Goal: Transaction & Acquisition: Subscribe to service/newsletter

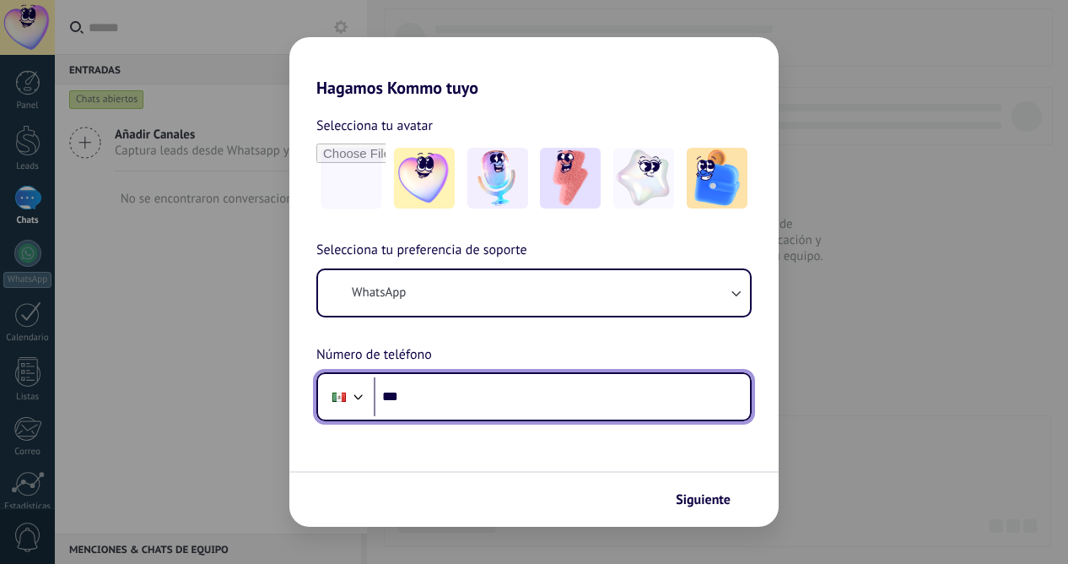
click at [463, 399] on input "***" at bounding box center [562, 396] width 376 height 39
type input "**********"
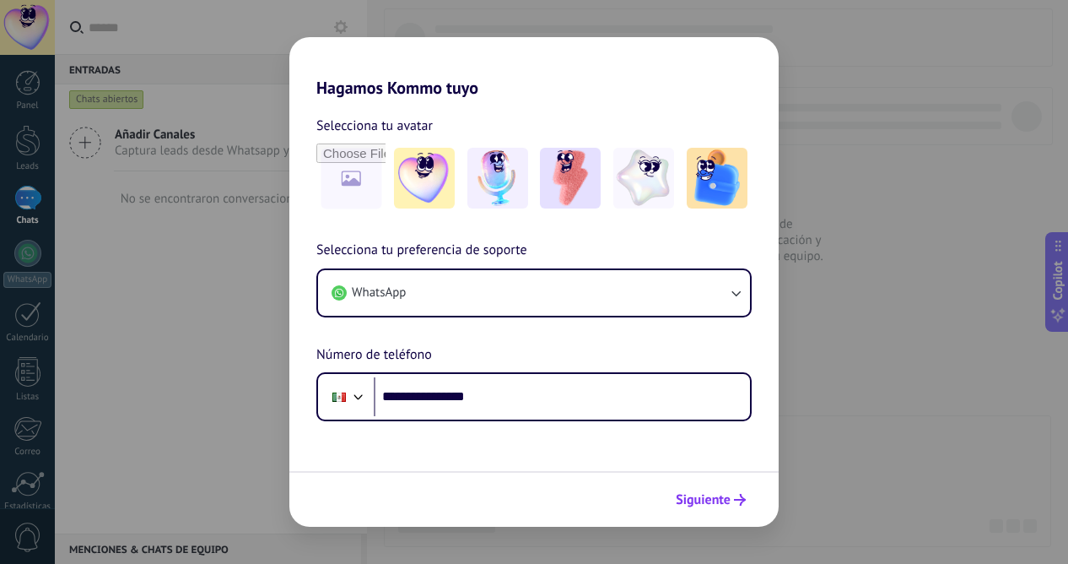
click at [716, 494] on span "Siguiente" at bounding box center [703, 499] width 55 height 12
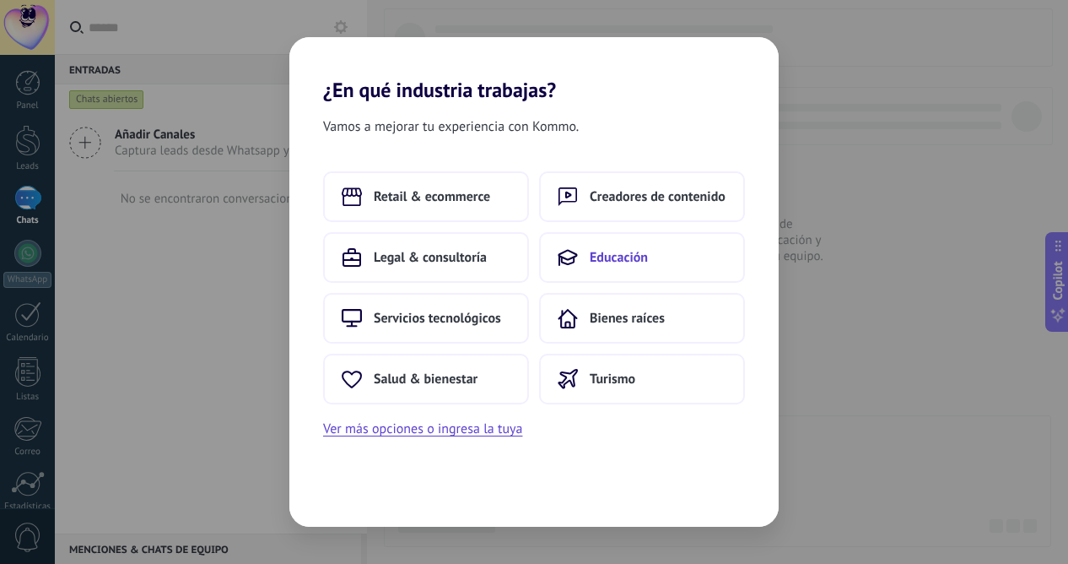
click at [635, 259] on span "Educación" at bounding box center [619, 257] width 58 height 17
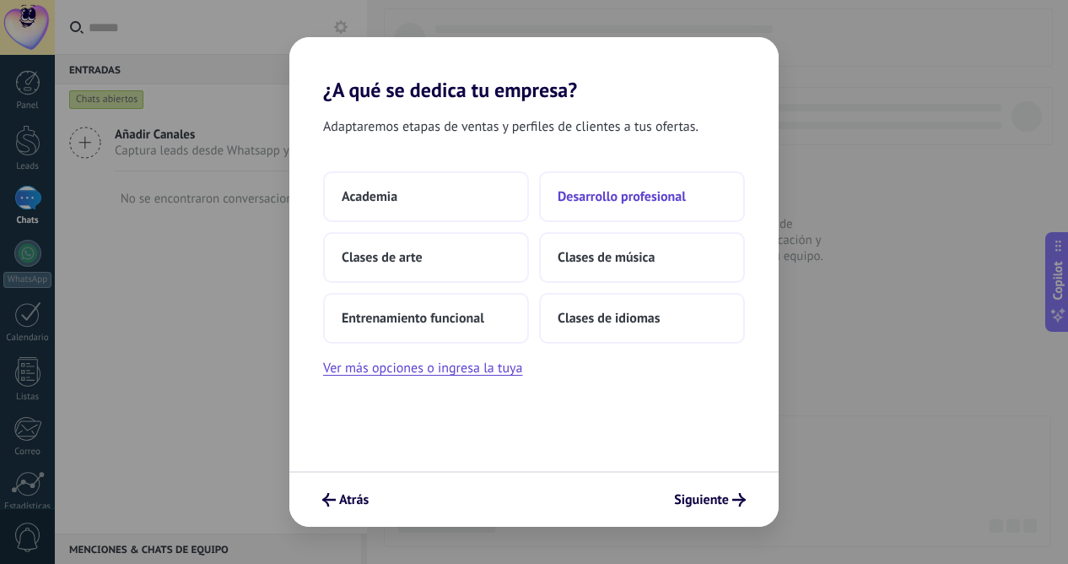
click at [630, 193] on span "Desarrollo profesional" at bounding box center [622, 196] width 128 height 17
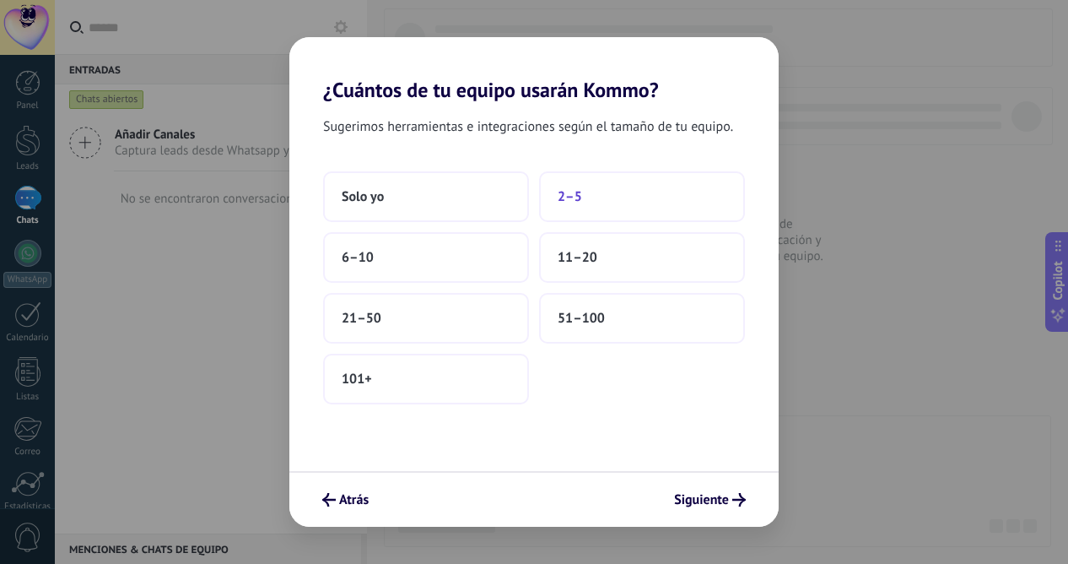
click at [644, 198] on button "2–5" at bounding box center [642, 196] width 206 height 51
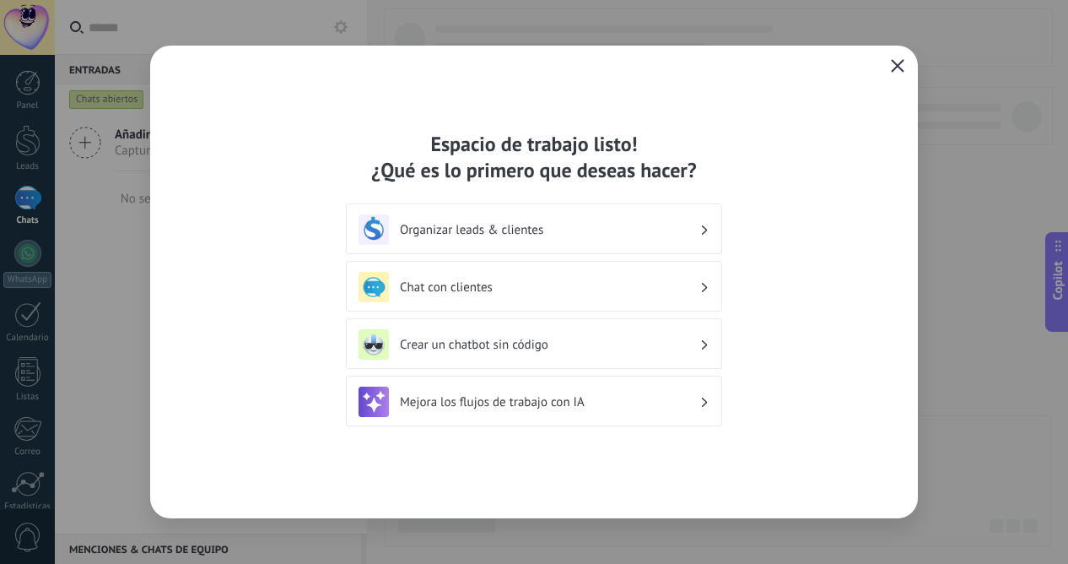
click at [895, 61] on icon "button" at bounding box center [897, 65] width 13 height 13
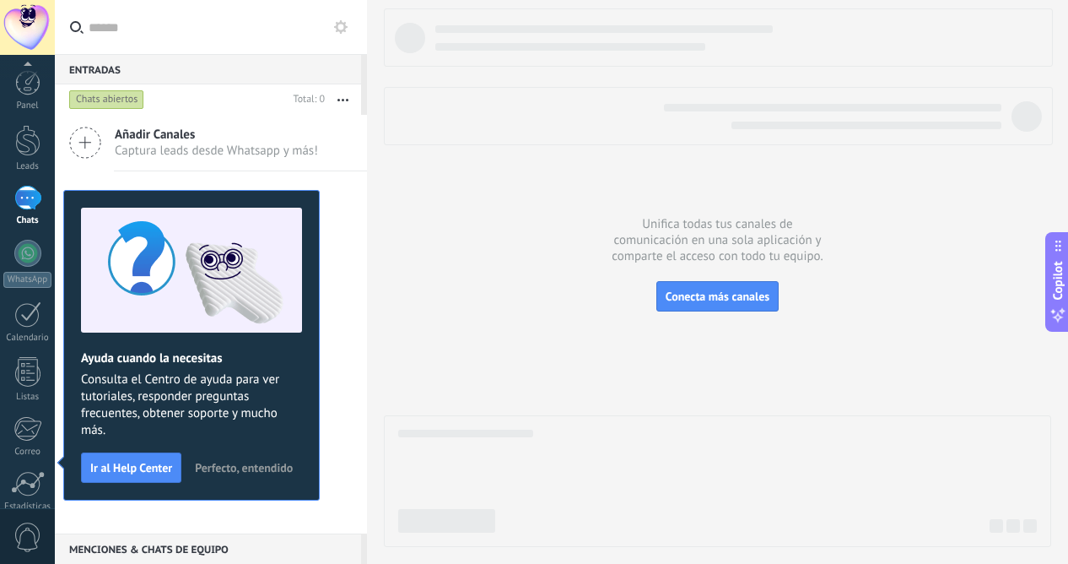
scroll to position [138, 0]
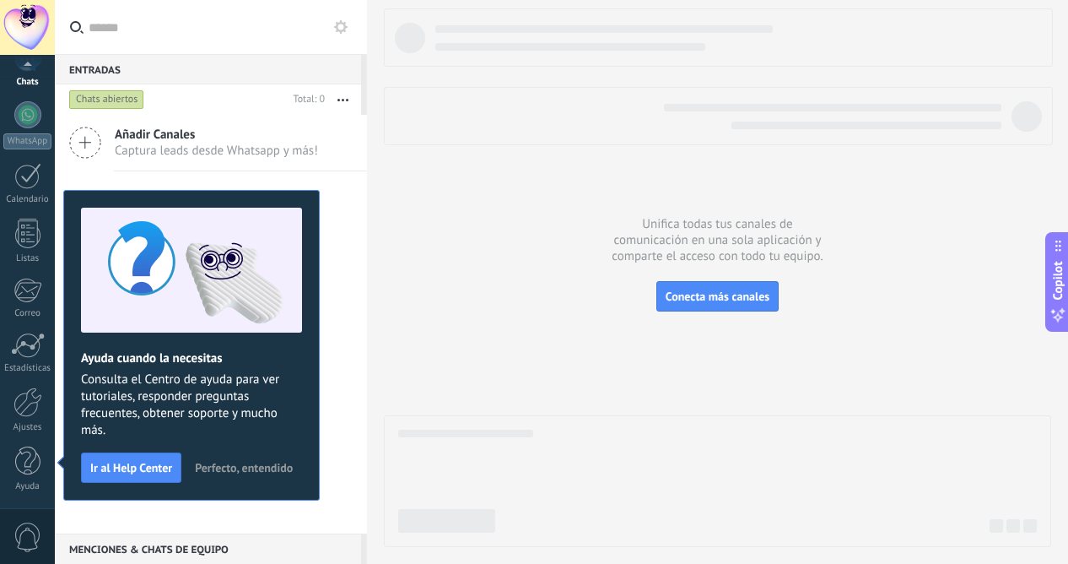
click at [25, 31] on div at bounding box center [27, 27] width 55 height 55
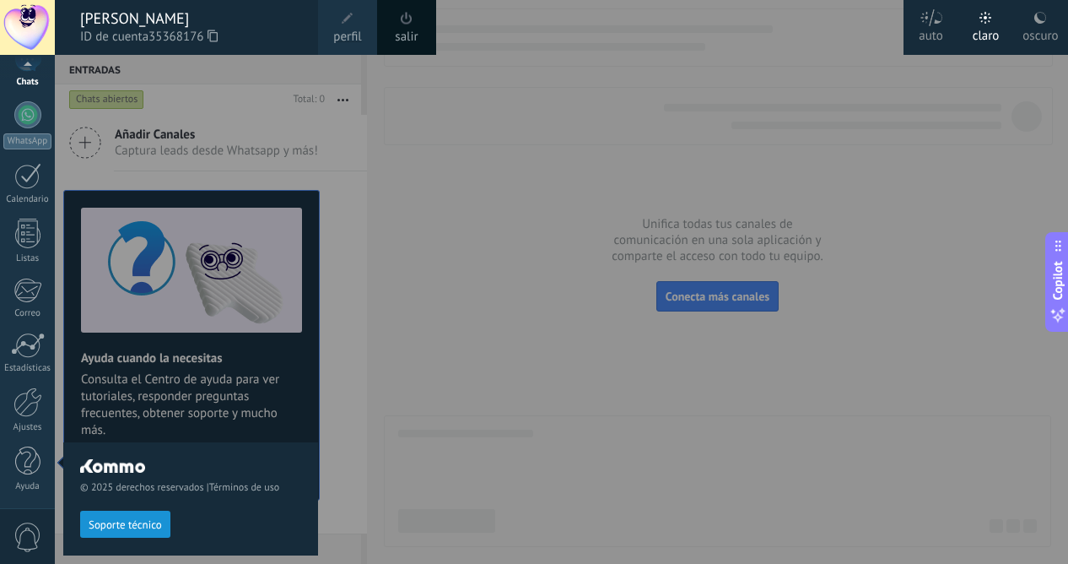
click at [127, 13] on div "[PERSON_NAME]" at bounding box center [190, 18] width 221 height 19
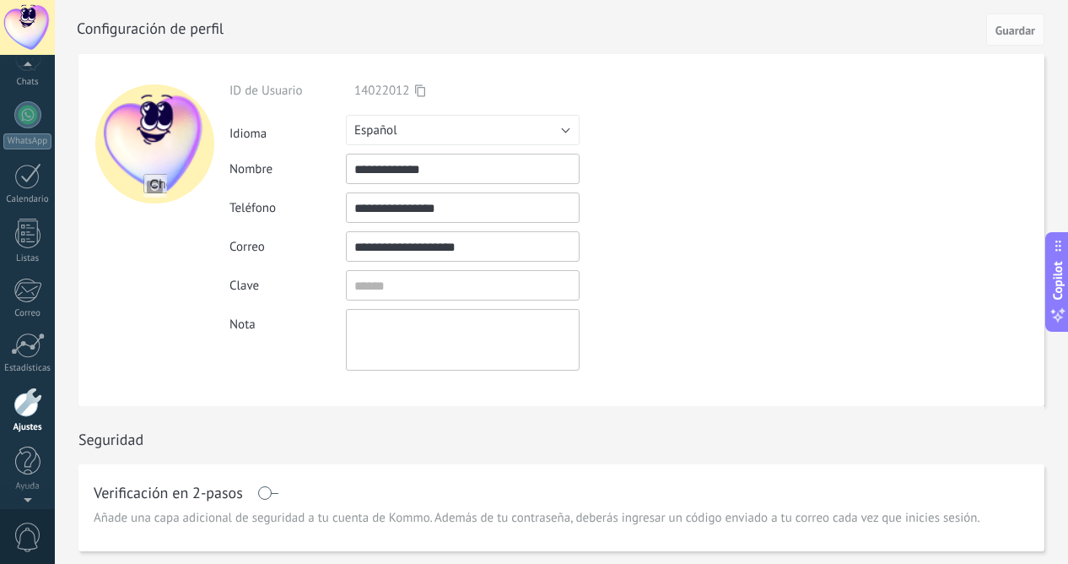
click at [31, 402] on div at bounding box center [27, 402] width 29 height 30
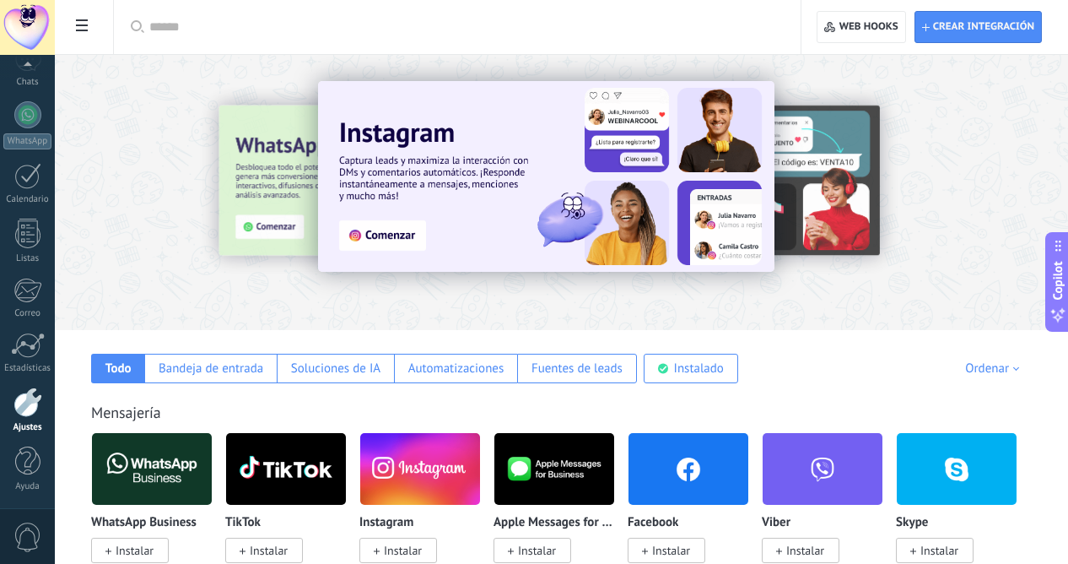
click at [896, 379] on div "Todo Bandeja de entrada Soluciones de IA Automatizaciones Fuentes de leads Inst…" at bounding box center [561, 356] width 979 height 53
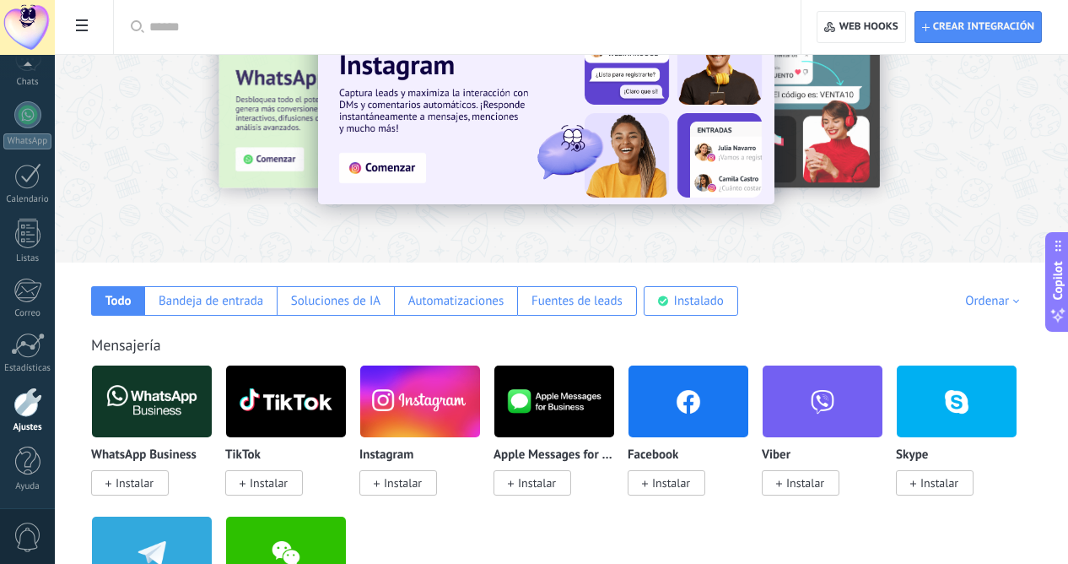
scroll to position [202, 0]
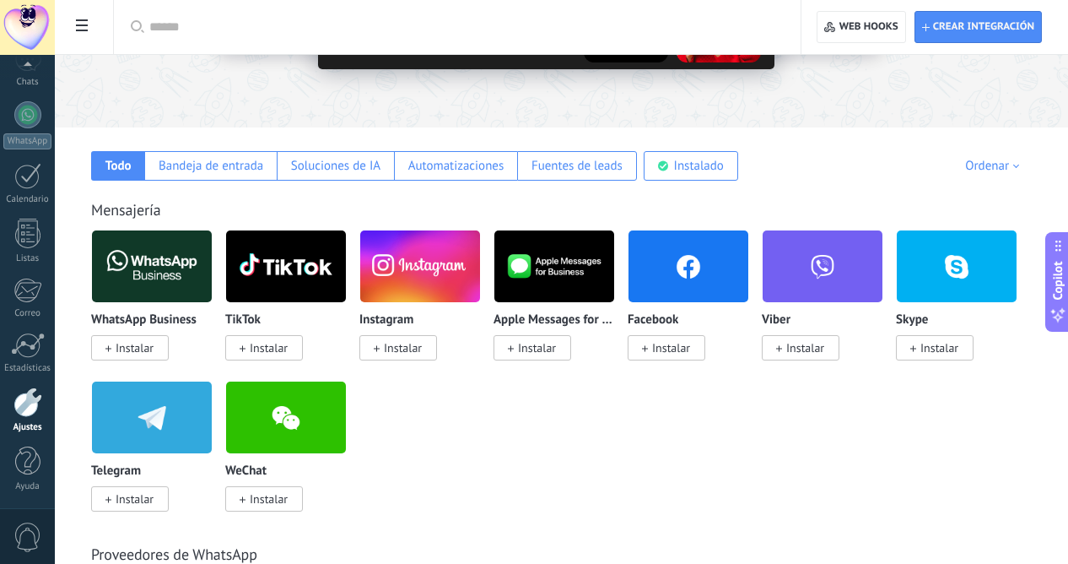
click at [79, 21] on use at bounding box center [82, 25] width 12 height 12
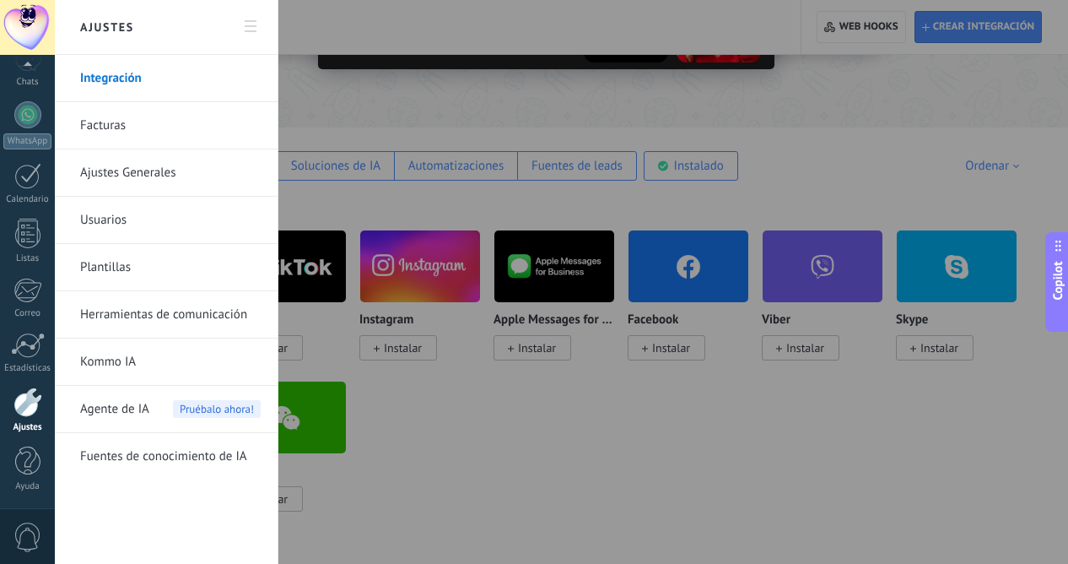
click at [119, 131] on link "Facturas" at bounding box center [170, 125] width 181 height 47
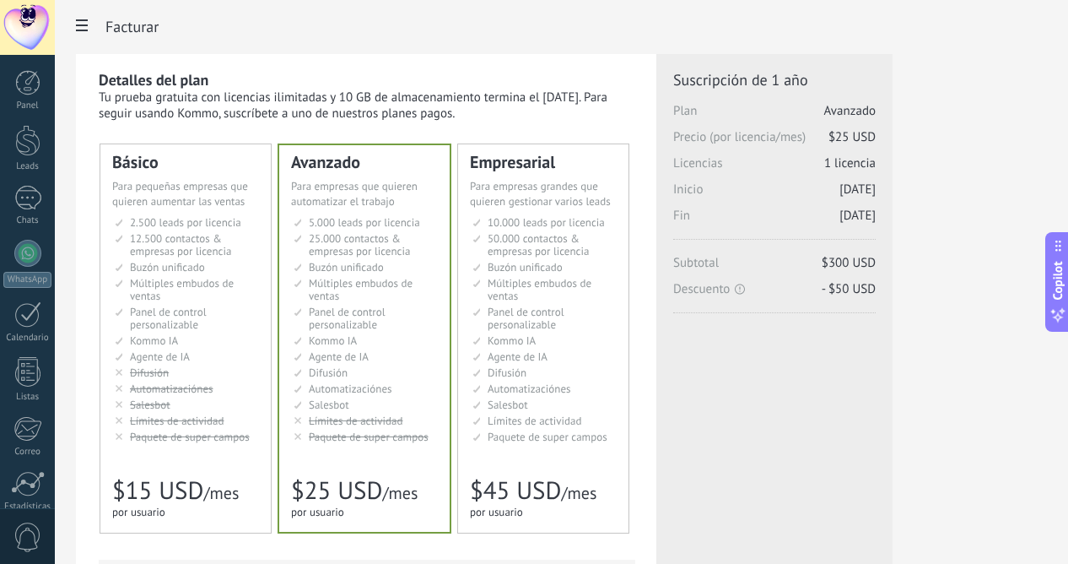
click at [942, 492] on div "Detalles del plan Tu prueba gratuita con licencias ilimitadas y 10 GB de almace…" at bounding box center [561, 539] width 971 height 971
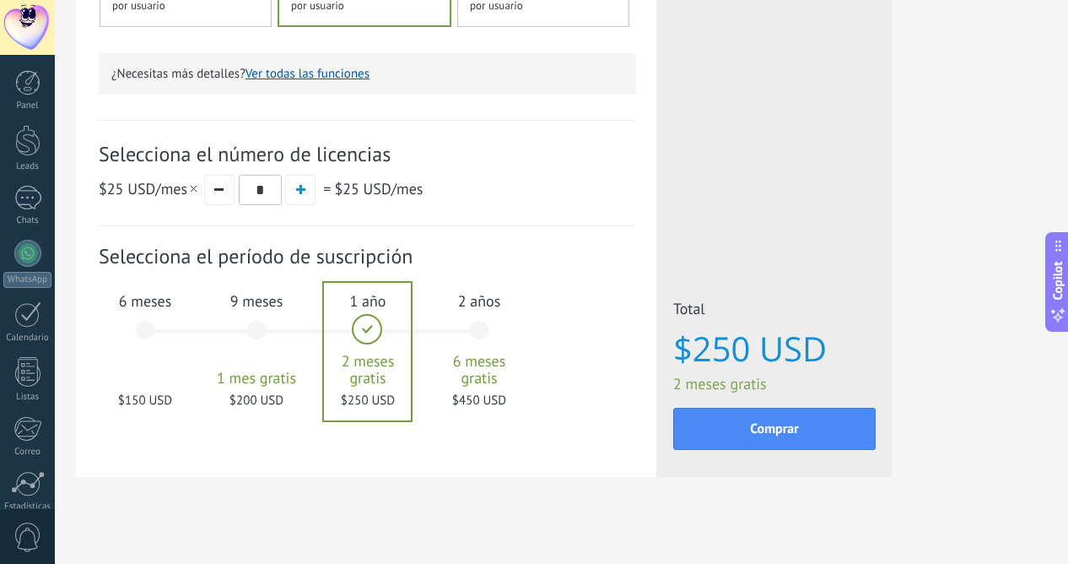
scroll to position [517, 0]
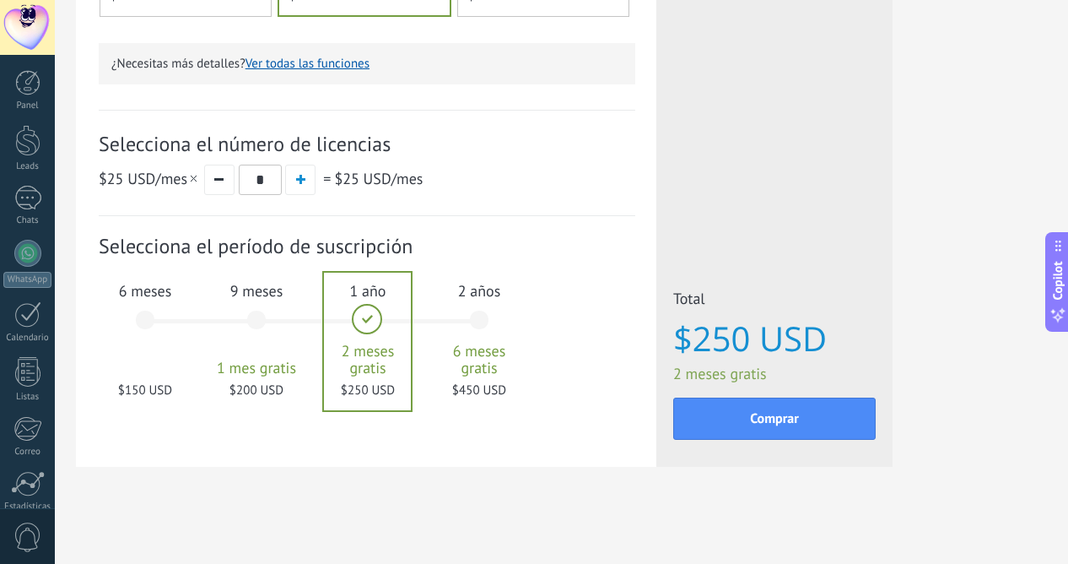
click at [148, 321] on div "6 meses $150 USD" at bounding box center [145, 327] width 91 height 119
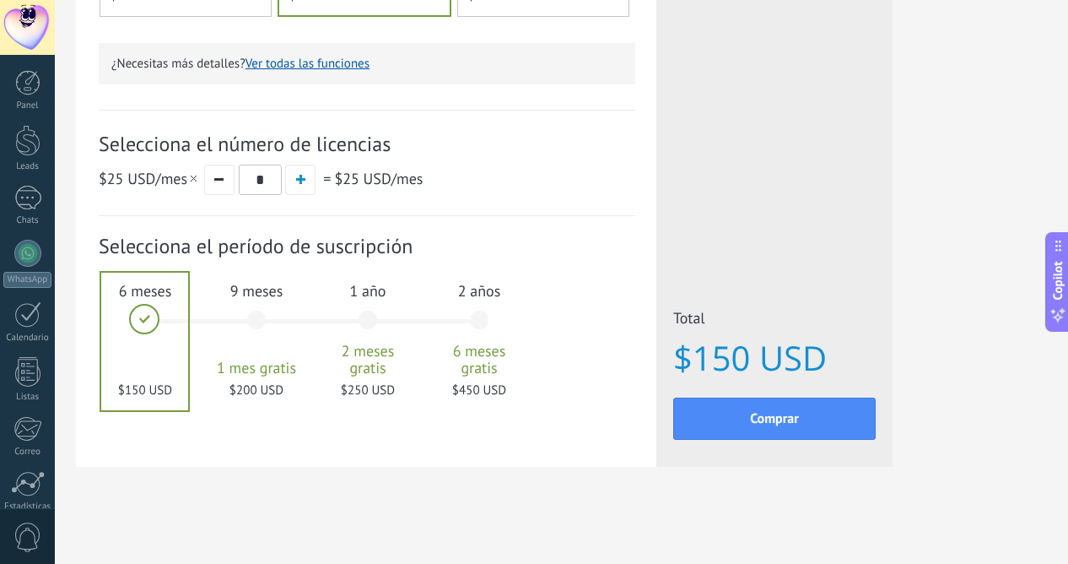
click at [264, 318] on div "9 meses 1 mes gratis $200 USD" at bounding box center [256, 327] width 91 height 119
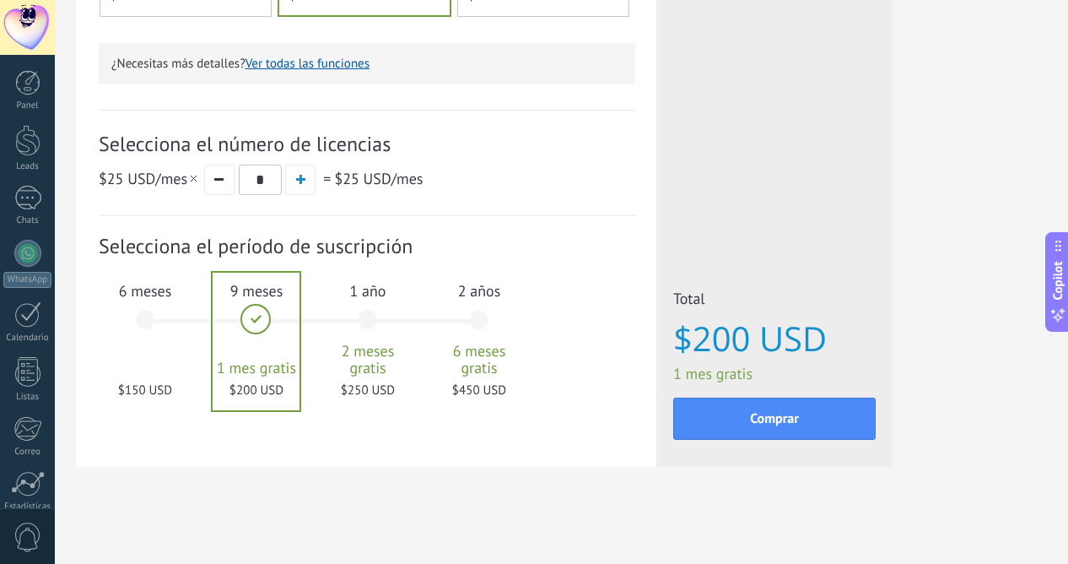
click at [375, 326] on div "1 año 2 meses gratis $250 USD" at bounding box center [367, 327] width 91 height 119
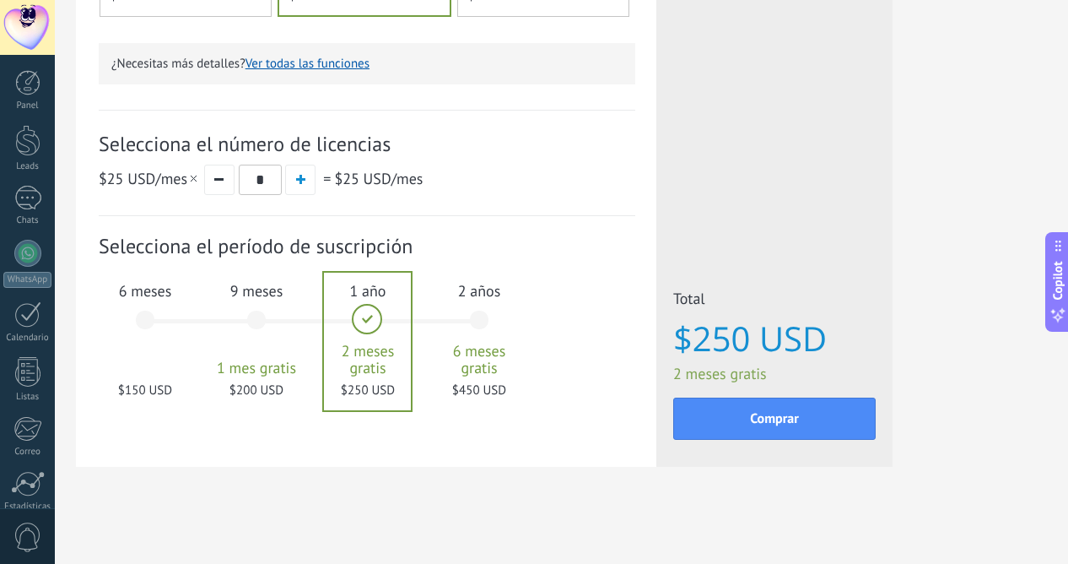
click at [256, 312] on div "9 meses 1 mes gratis $200 USD" at bounding box center [256, 327] width 91 height 119
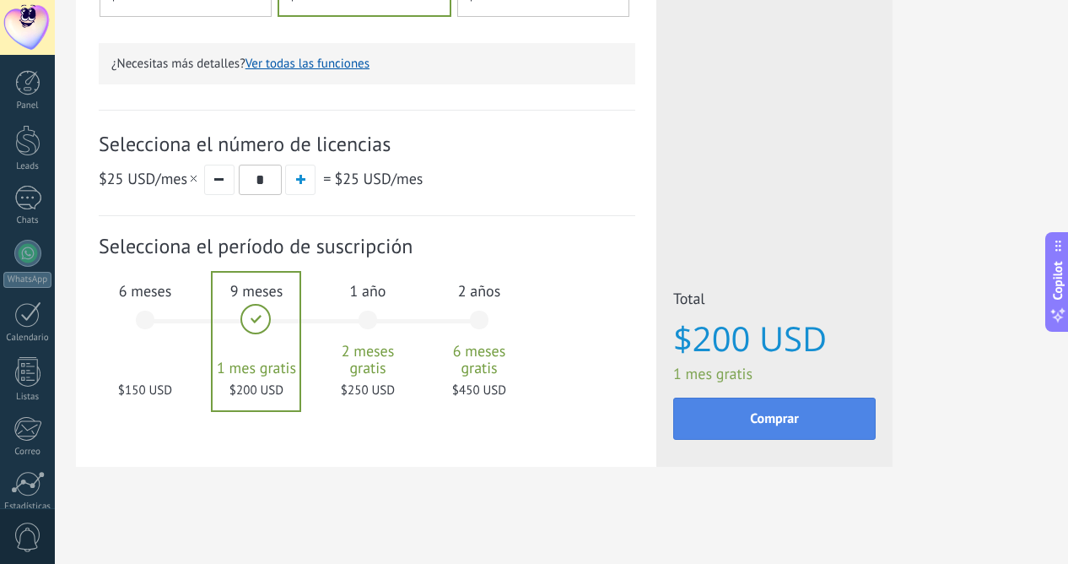
click at [781, 419] on span "Comprar" at bounding box center [774, 419] width 49 height 12
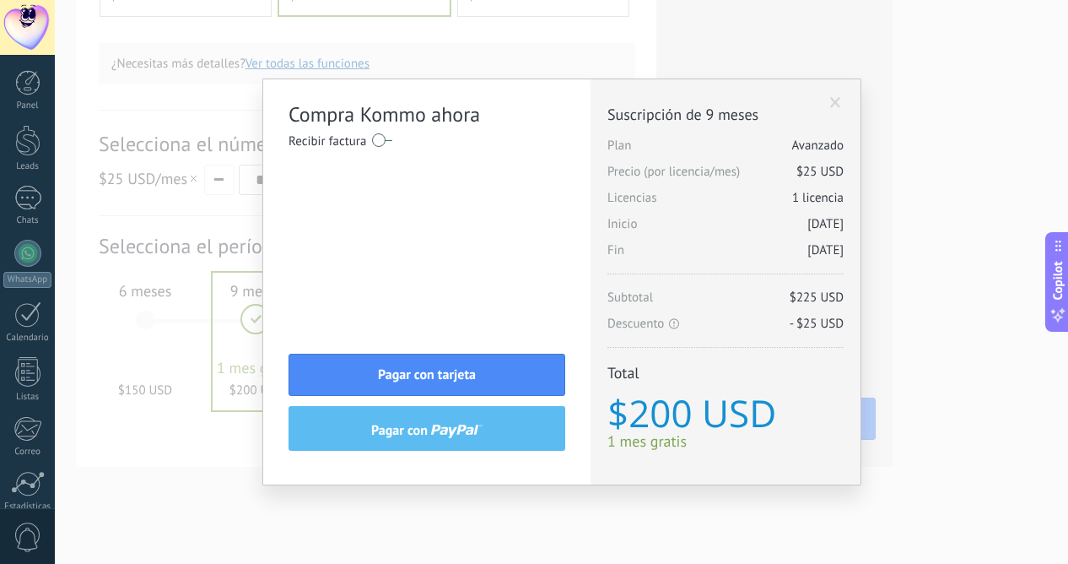
click at [440, 431] on span "button" at bounding box center [456, 430] width 51 height 13
